Goal: Transaction & Acquisition: Download file/media

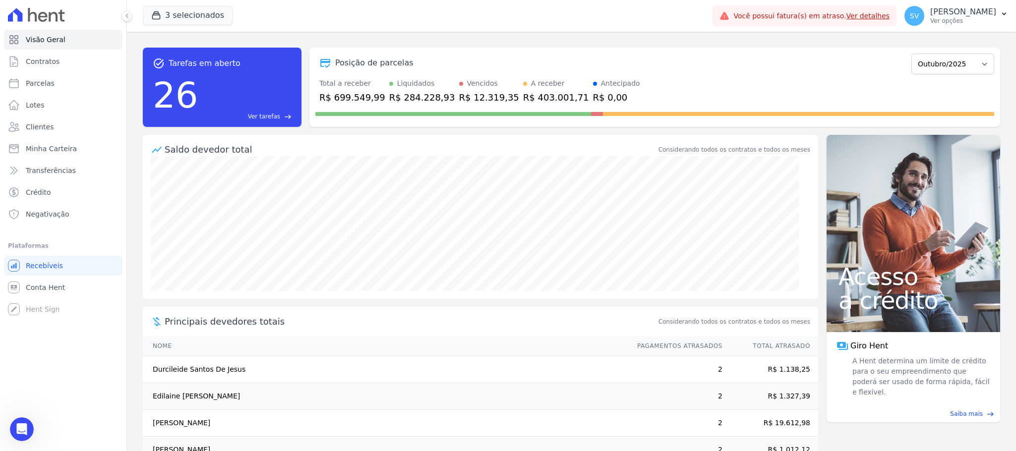
scroll to position [1, 0]
drag, startPoint x: 951, startPoint y: 3, endPoint x: 954, endPoint y: 10, distance: 7.8
click at [951, 4] on button "SV [PERSON_NAME] Ver opções" at bounding box center [957, 16] width 120 height 28
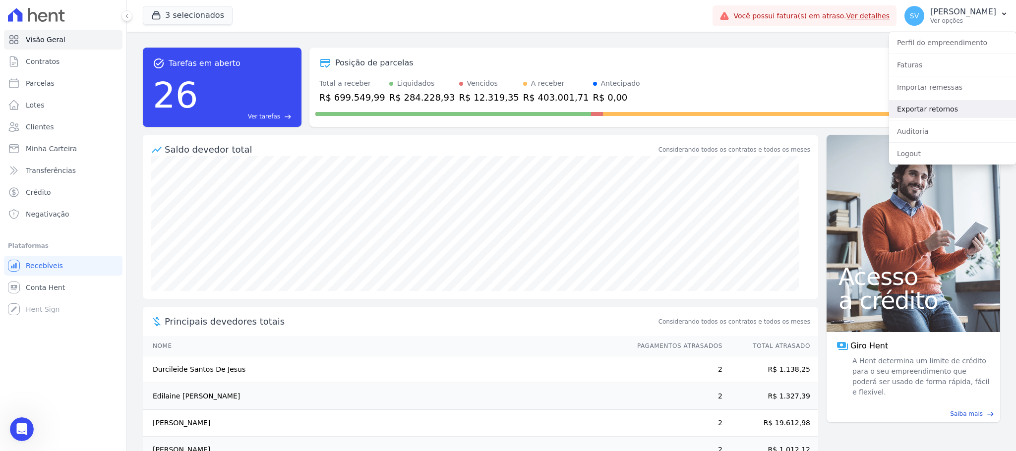
click at [925, 109] on link "Exportar retornos" at bounding box center [952, 109] width 127 height 18
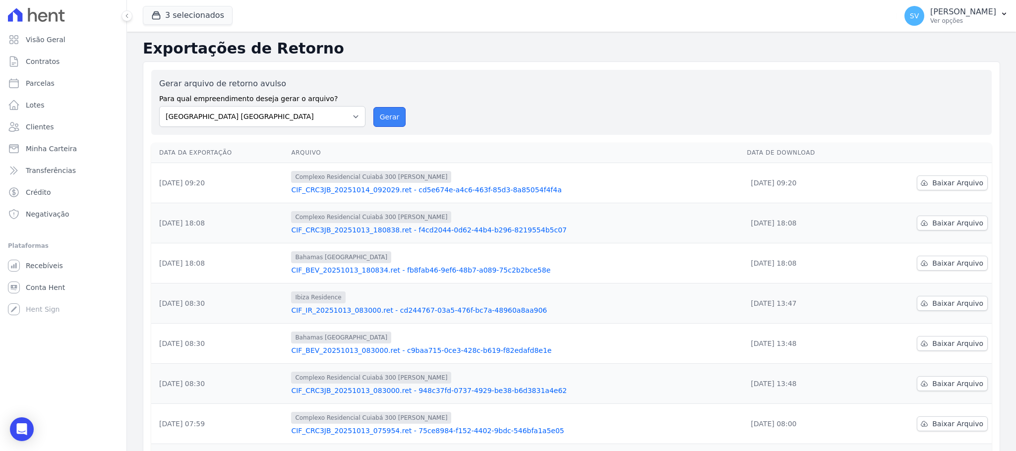
drag, startPoint x: 388, startPoint y: 109, endPoint x: 549, endPoint y: 106, distance: 161.2
click at [389, 109] on button "Gerar" at bounding box center [389, 117] width 33 height 20
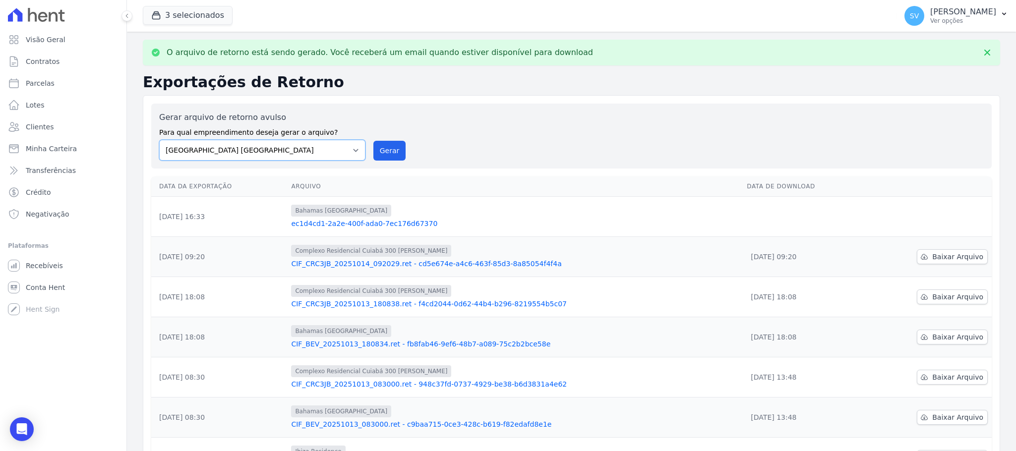
click at [353, 152] on select "[GEOGRAPHIC_DATA] COMPLEXO RESIDENCIAL [GEOGRAPHIC_DATA] 300 - [GEOGRAPHIC_DATA…" at bounding box center [262, 150] width 206 height 21
select select "a999329b-d322-46c5-b2df-9163b092fb9b"
click at [159, 140] on select "[GEOGRAPHIC_DATA] COMPLEXO RESIDENCIAL [GEOGRAPHIC_DATA] 300 - [GEOGRAPHIC_DATA…" at bounding box center [262, 150] width 206 height 21
drag, startPoint x: 373, startPoint y: 159, endPoint x: 539, endPoint y: 115, distance: 171.4
click at [373, 158] on button "Gerar" at bounding box center [389, 151] width 33 height 20
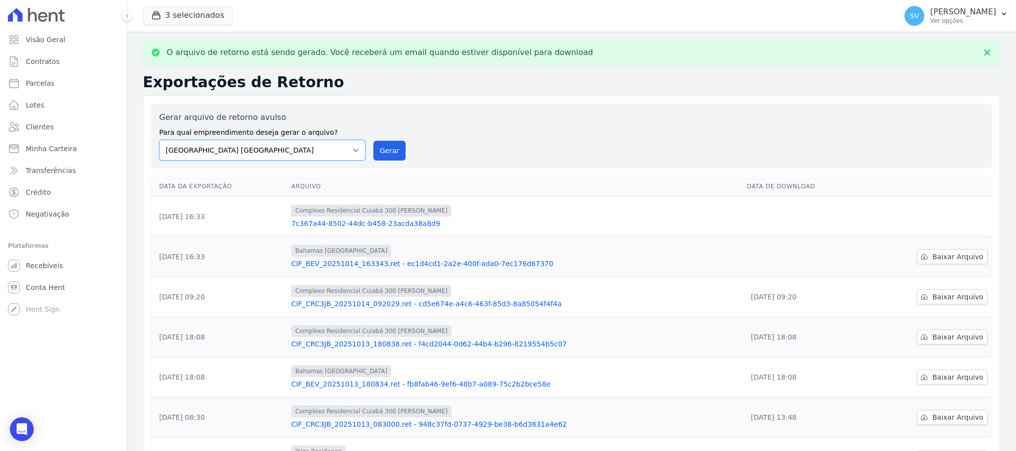
click at [319, 145] on select "[GEOGRAPHIC_DATA] COMPLEXO RESIDENCIAL [GEOGRAPHIC_DATA] 300 - [GEOGRAPHIC_DATA…" at bounding box center [262, 150] width 206 height 21
select select "73a372cd-5640-41c8-aaea-11bd74619c10"
click at [159, 140] on select "[GEOGRAPHIC_DATA] COMPLEXO RESIDENCIAL [GEOGRAPHIC_DATA] 300 - [GEOGRAPHIC_DATA…" at bounding box center [262, 150] width 206 height 21
click at [384, 152] on button "Gerar" at bounding box center [389, 151] width 33 height 20
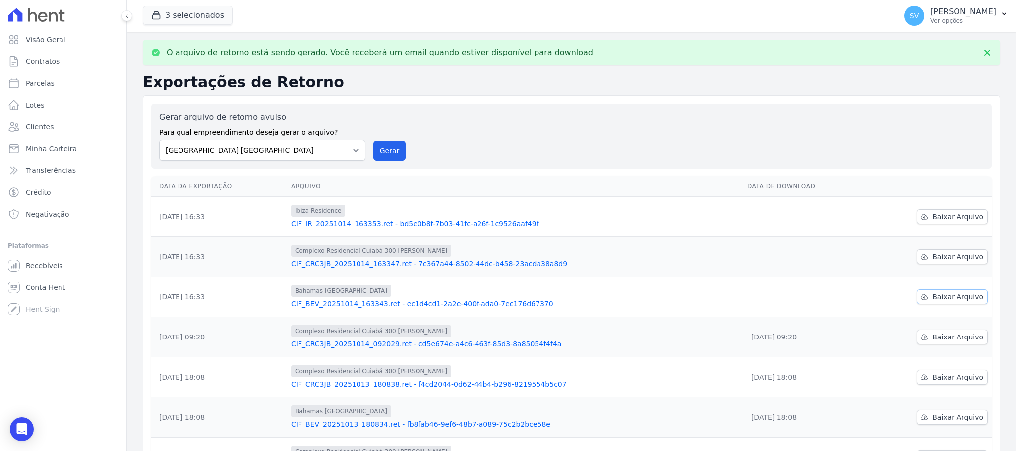
click at [949, 293] on span "Baixar Arquivo" at bounding box center [957, 297] width 51 height 10
click at [954, 255] on span "Baixar Arquivo" at bounding box center [957, 257] width 51 height 10
click at [951, 213] on span "Baixar Arquivo" at bounding box center [957, 217] width 51 height 10
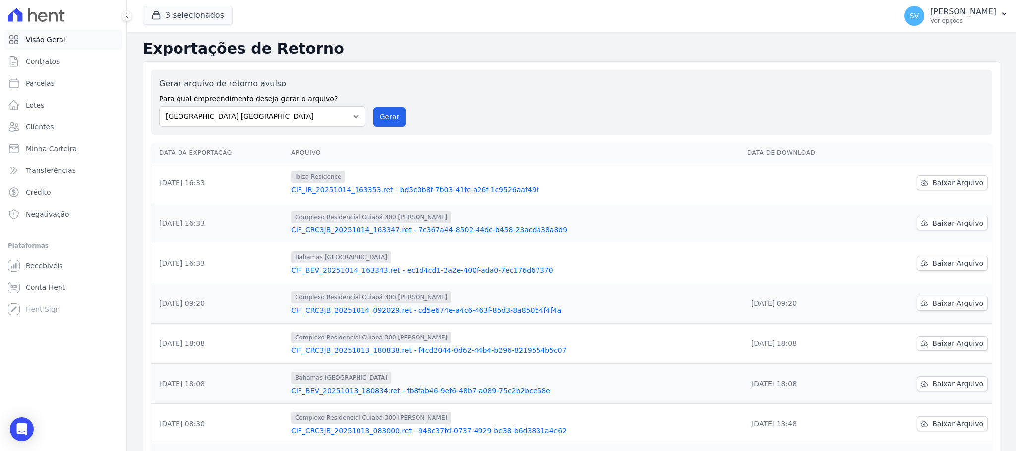
click at [44, 35] on span "Visão Geral" at bounding box center [46, 40] width 40 height 10
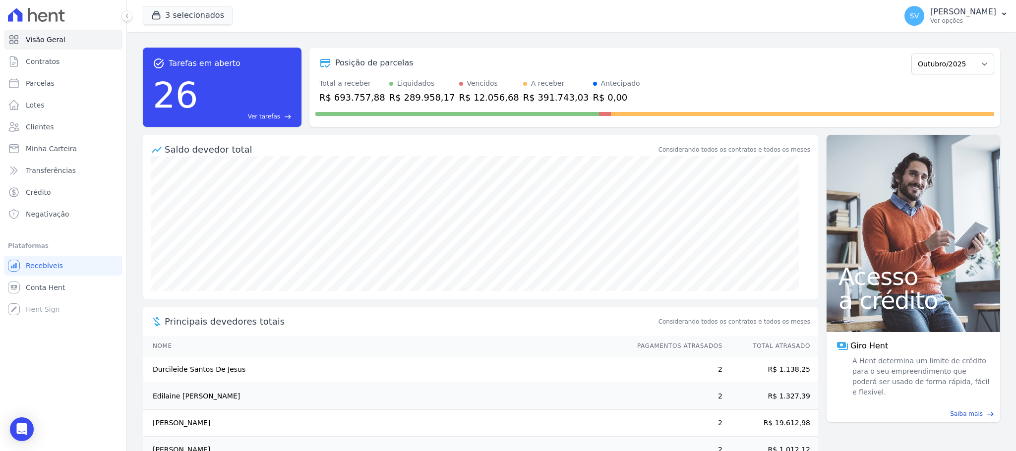
click at [728, 68] on div "Posição de parcelas" at bounding box center [611, 63] width 592 height 12
